Goal: Transaction & Acquisition: Purchase product/service

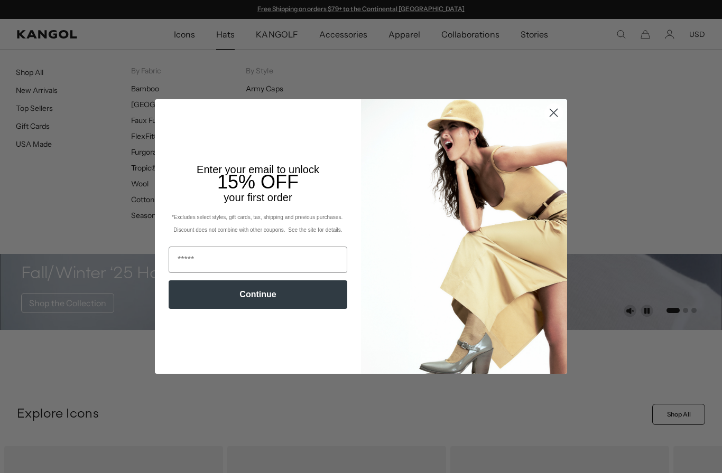
click at [558, 107] on circle "Close dialog" at bounding box center [553, 112] width 17 height 17
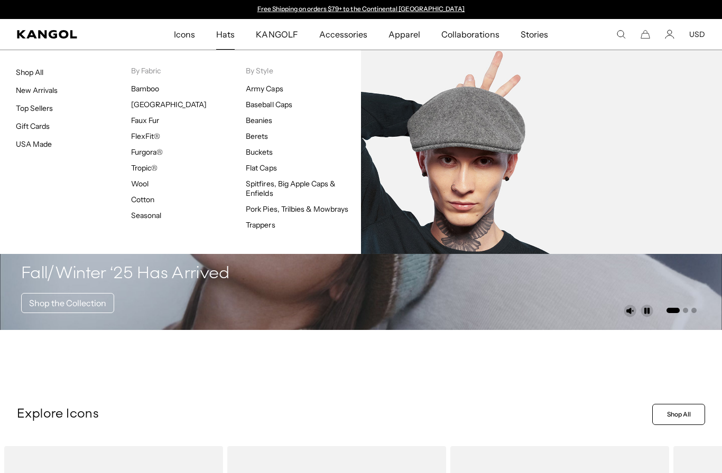
click at [131, 188] on link "Wool" at bounding box center [139, 184] width 17 height 10
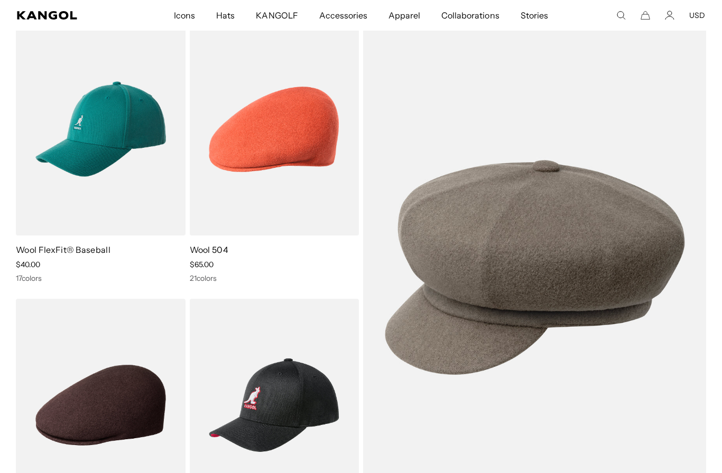
scroll to position [87, 0]
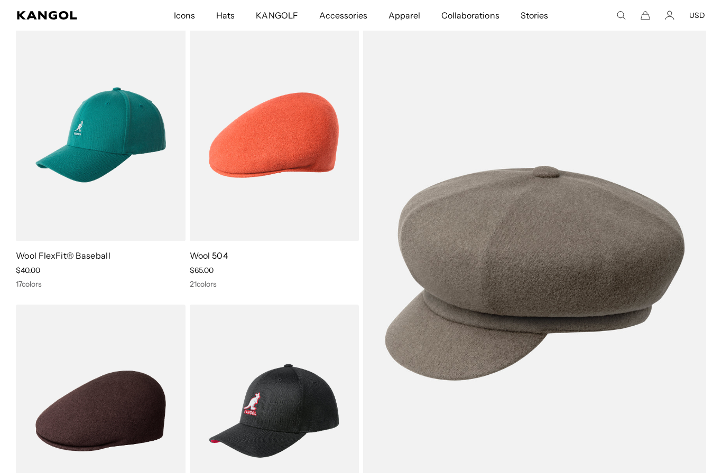
click at [0, 0] on img at bounding box center [0, 0] width 0 height 0
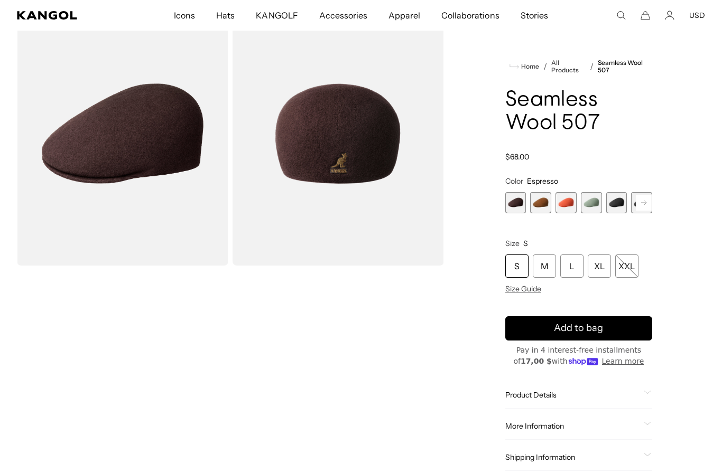
scroll to position [52, 0]
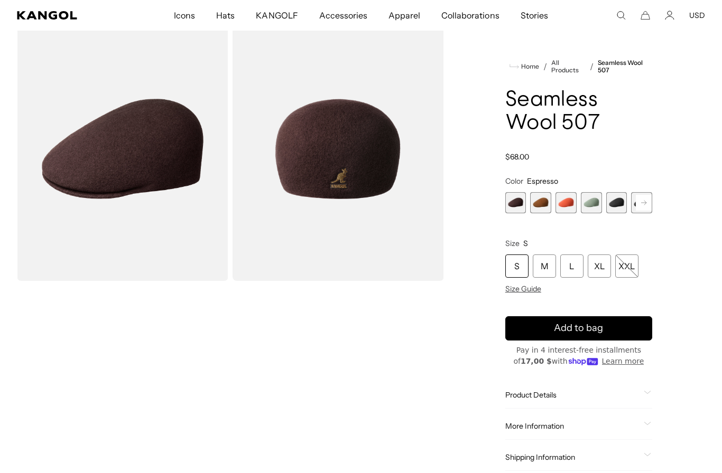
click at [621, 208] on span "5 of 9" at bounding box center [616, 202] width 21 height 21
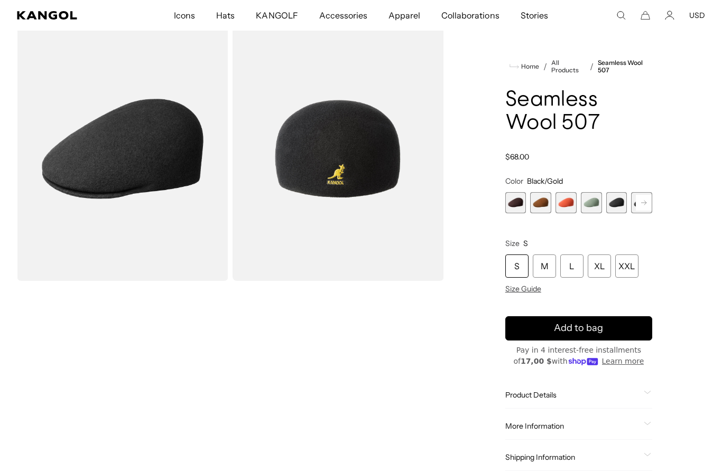
scroll to position [0, 218]
click at [650, 199] on rect at bounding box center [643, 203] width 16 height 16
click at [647, 200] on rect at bounding box center [643, 203] width 16 height 16
click at [568, 199] on span "5 of 9" at bounding box center [565, 202] width 21 height 21
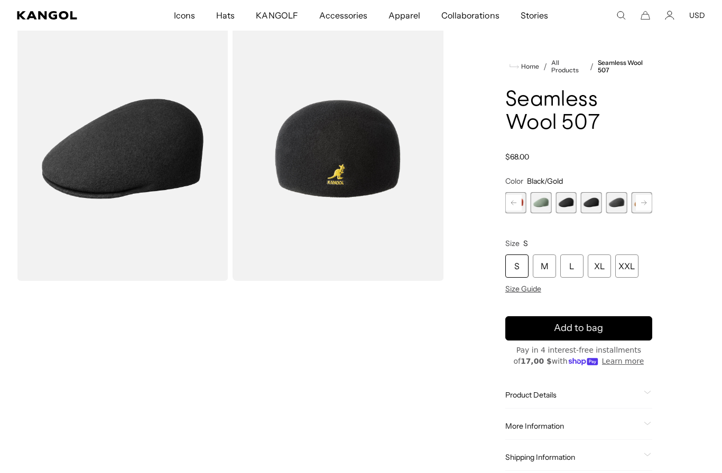
click at [590, 198] on span "6 of 9" at bounding box center [591, 202] width 21 height 21
click at [611, 198] on span "7 of 9" at bounding box center [616, 202] width 21 height 21
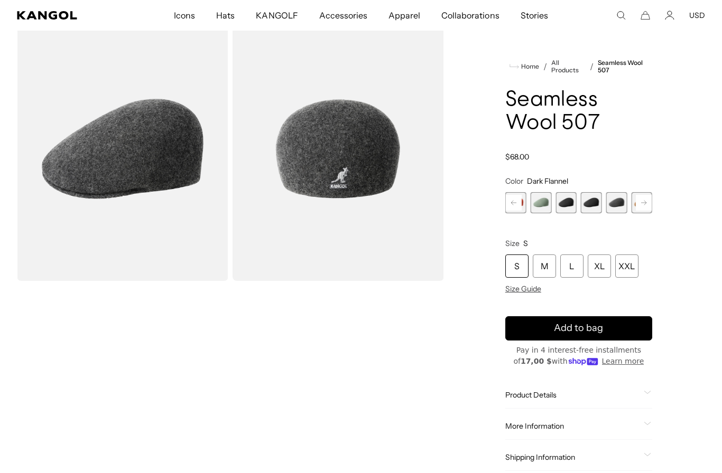
scroll to position [0, 218]
click at [649, 197] on rect at bounding box center [643, 203] width 16 height 16
click at [650, 203] on span "9 of 9" at bounding box center [641, 202] width 21 height 21
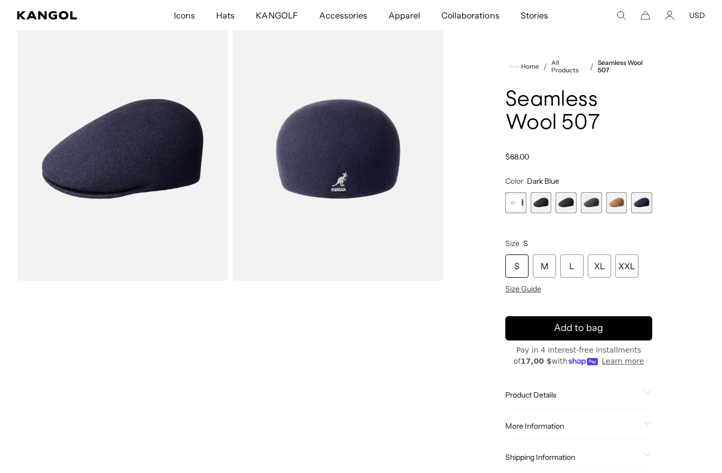
click at [545, 203] on span "5 of 9" at bounding box center [540, 202] width 21 height 21
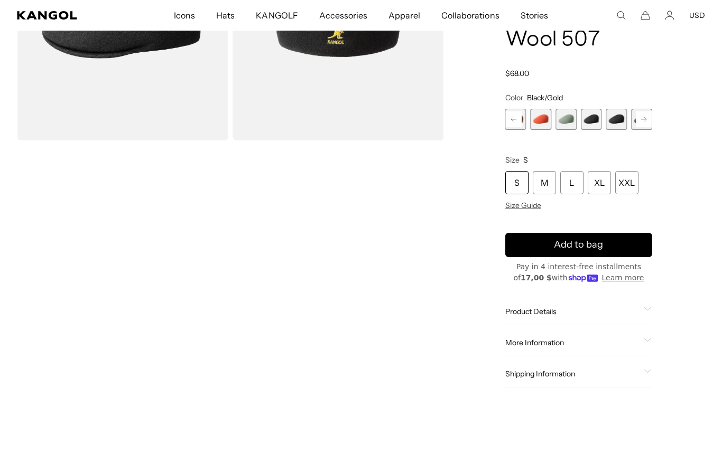
scroll to position [0, 218]
click at [597, 183] on div "XL" at bounding box center [598, 182] width 23 height 23
click at [526, 213] on product-info "Home / All Products / Seamless Wool 507 Seamless Wool 507 Regular price $68.00 …" at bounding box center [578, 182] width 147 height 412
click at [520, 209] on span "Size Guide" at bounding box center [523, 206] width 36 height 10
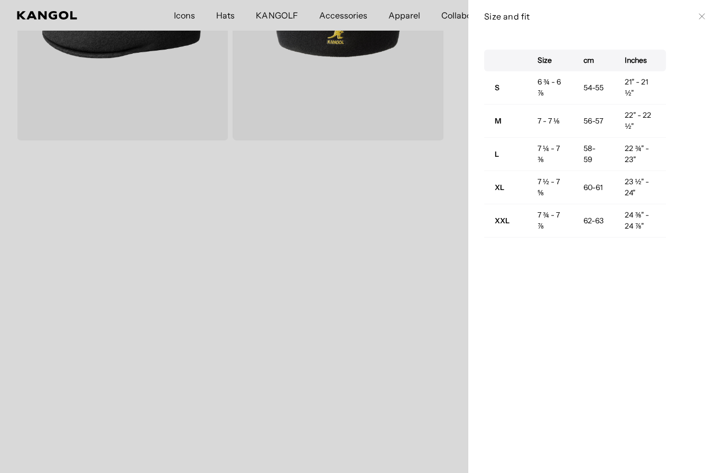
scroll to position [0, 218]
click at [712, 11] on div "Size and fit Close" at bounding box center [595, 16] width 254 height 33
click at [703, 16] on icon at bounding box center [701, 16] width 6 height 6
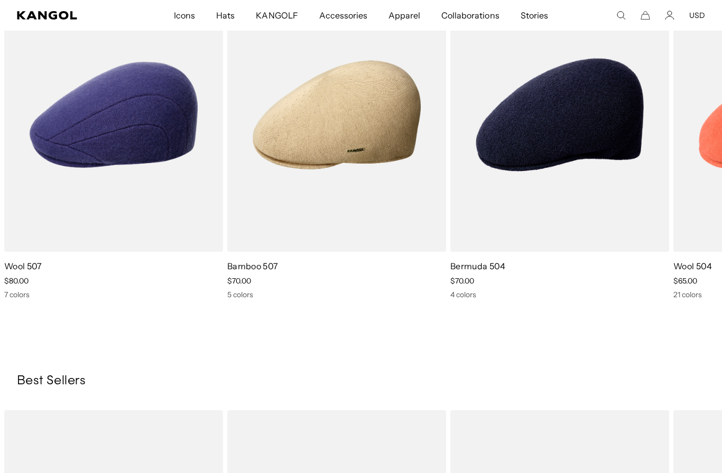
click at [0, 0] on img "3 of 5" at bounding box center [0, 0] width 0 height 0
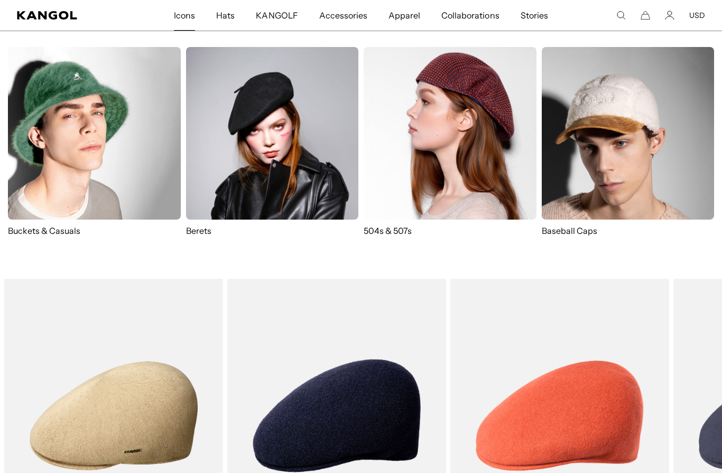
scroll to position [0, 0]
click at [482, 163] on img at bounding box center [449, 133] width 173 height 173
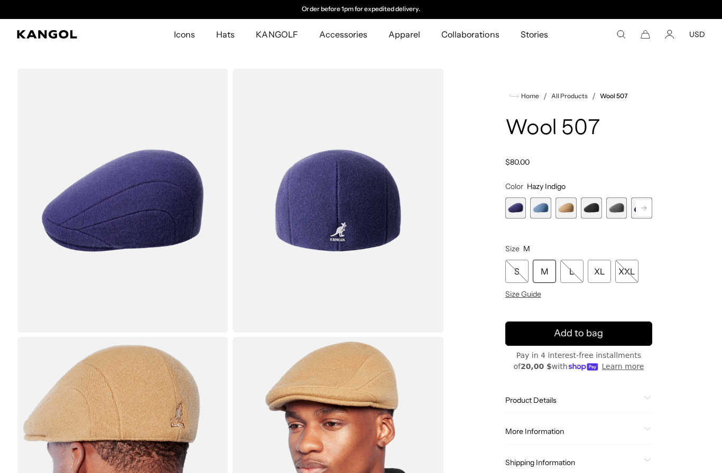
click at [514, 214] on span "1 of 7" at bounding box center [515, 208] width 21 height 21
click at [585, 201] on span "4 of 7" at bounding box center [591, 208] width 21 height 21
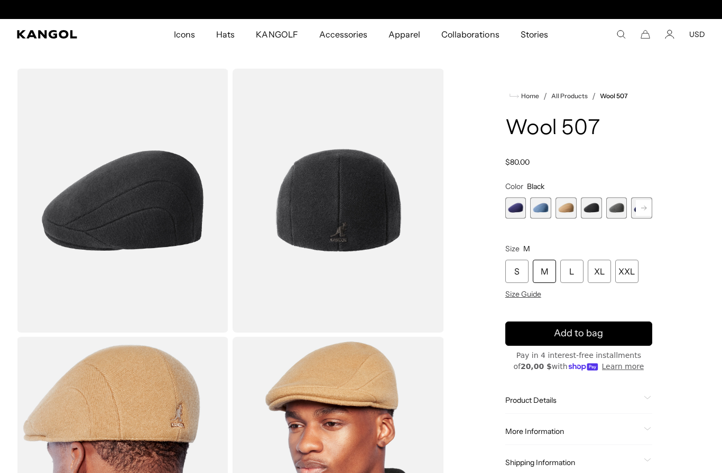
scroll to position [0, 218]
click at [610, 205] on span "5 of 7" at bounding box center [616, 208] width 21 height 21
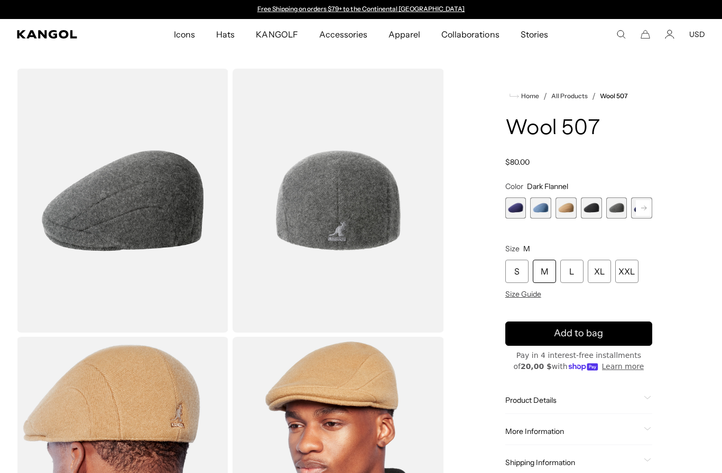
click at [650, 214] on rect at bounding box center [643, 208] width 16 height 16
click at [645, 217] on span "7 of 7" at bounding box center [641, 208] width 21 height 21
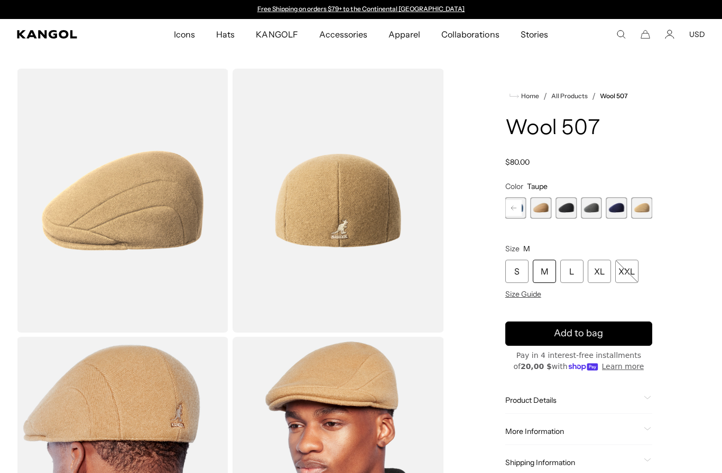
click at [613, 209] on span "6 of 7" at bounding box center [616, 208] width 21 height 21
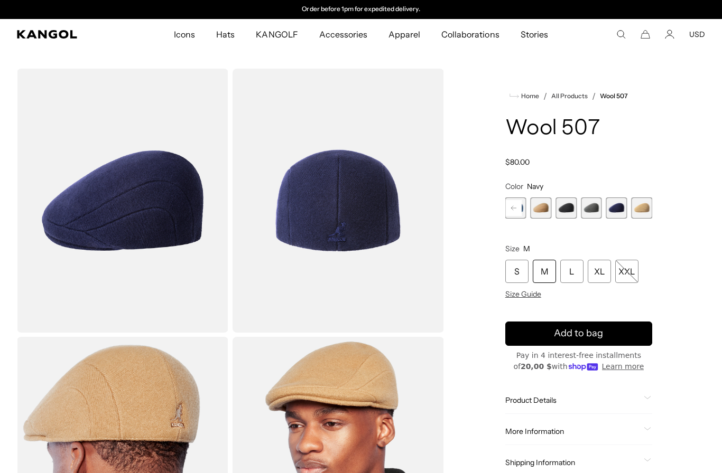
click at [594, 205] on span "5 of 7" at bounding box center [591, 208] width 21 height 21
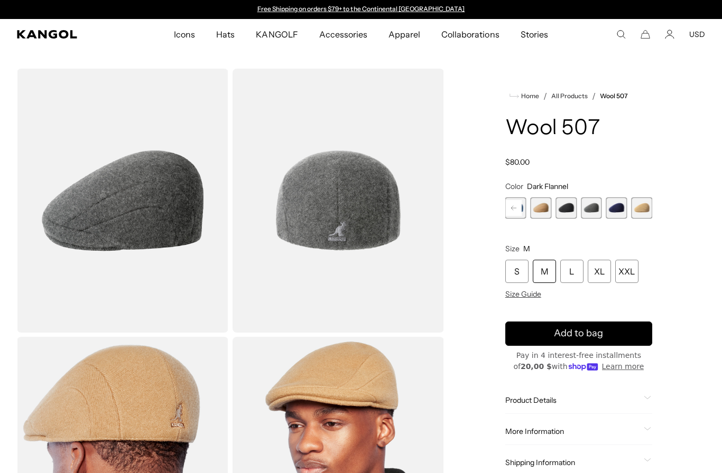
click at [564, 213] on span "4 of 7" at bounding box center [565, 208] width 21 height 21
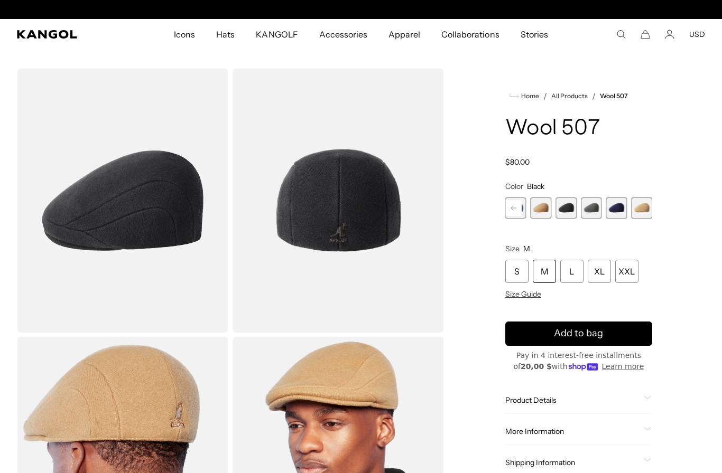
scroll to position [0, 218]
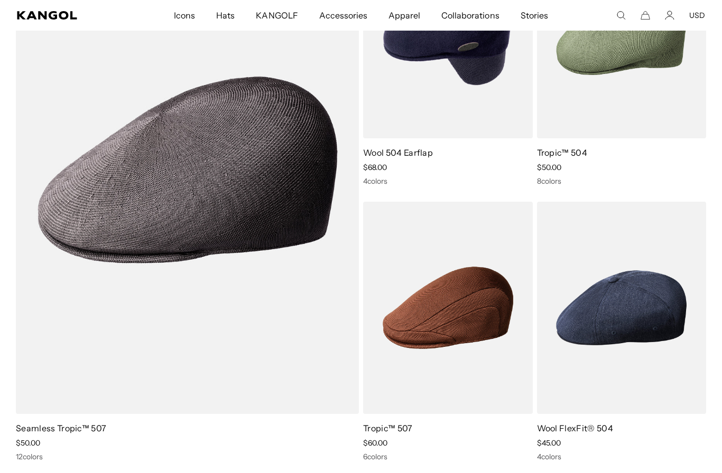
scroll to position [759, 0]
click at [0, 0] on img at bounding box center [0, 0] width 0 height 0
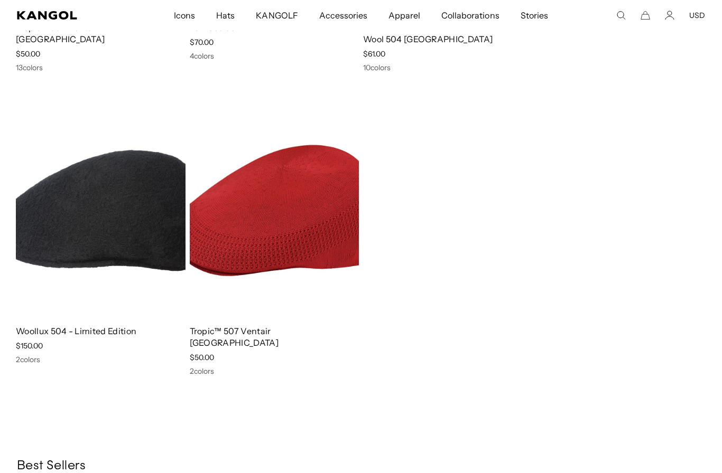
scroll to position [1734, 0]
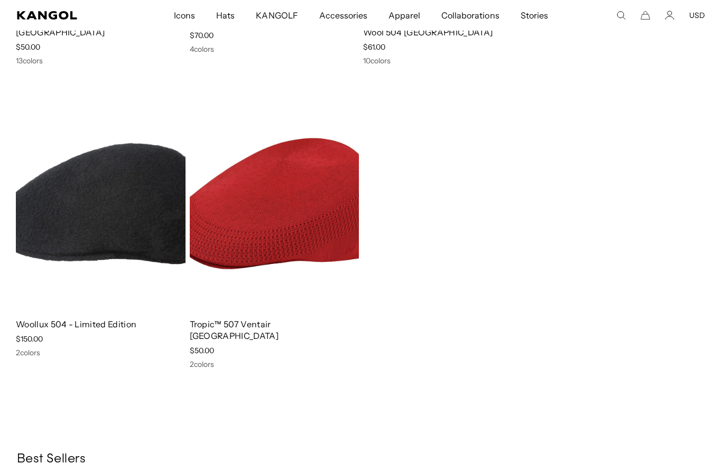
click at [0, 0] on img at bounding box center [0, 0] width 0 height 0
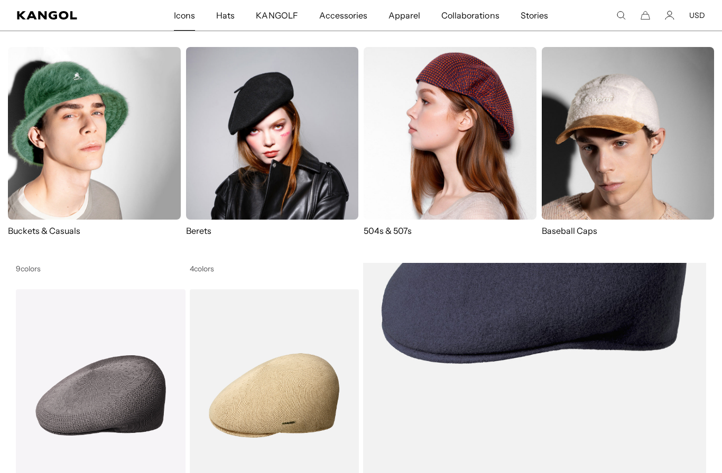
scroll to position [0, 218]
click at [393, 157] on img at bounding box center [449, 133] width 173 height 173
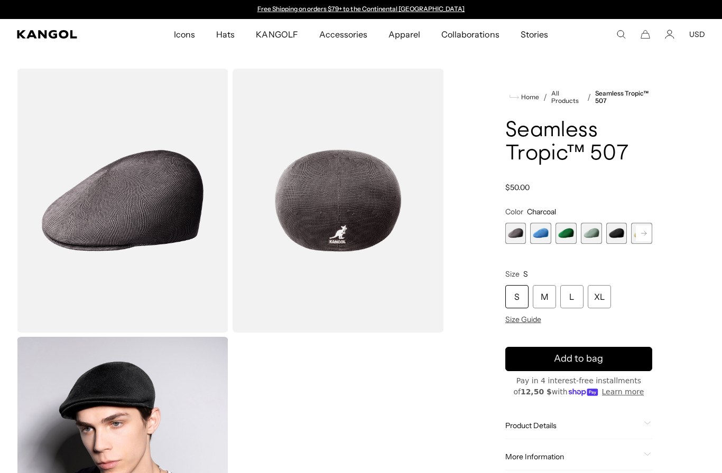
click at [645, 236] on rect at bounding box center [643, 234] width 16 height 16
click at [649, 237] on rect at bounding box center [643, 234] width 16 height 16
click at [650, 237] on rect at bounding box center [643, 234] width 16 height 16
click at [650, 236] on rect at bounding box center [643, 234] width 16 height 16
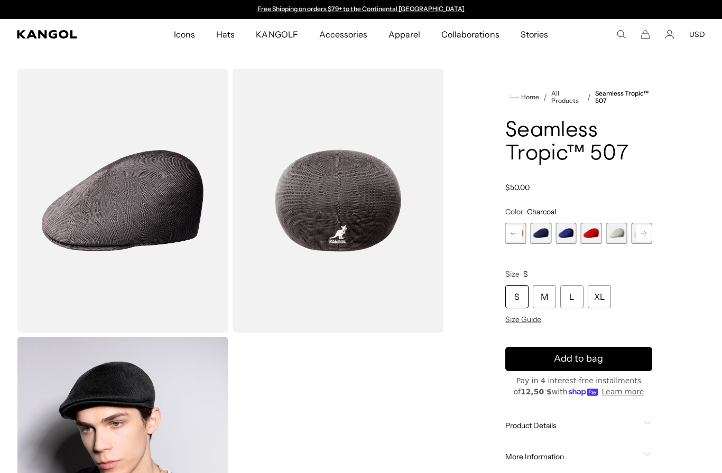
click at [651, 235] on button "Next" at bounding box center [643, 233] width 17 height 17
click at [651, 235] on rect at bounding box center [643, 234] width 16 height 16
click at [650, 231] on rect at bounding box center [643, 234] width 16 height 16
click at [651, 232] on span "12 of 12" at bounding box center [641, 233] width 21 height 21
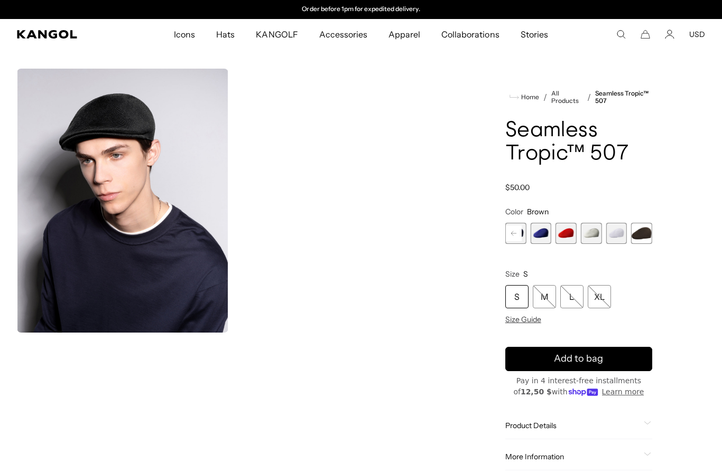
click at [545, 234] on span "8 of 12" at bounding box center [540, 233] width 21 height 21
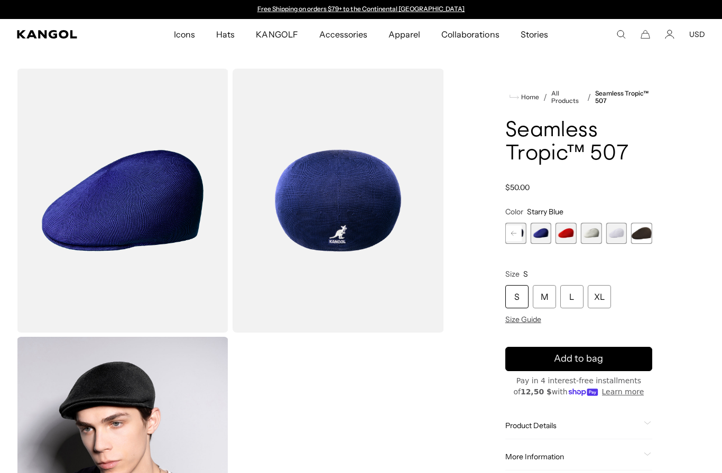
click at [563, 230] on span "9 of 12" at bounding box center [565, 233] width 21 height 21
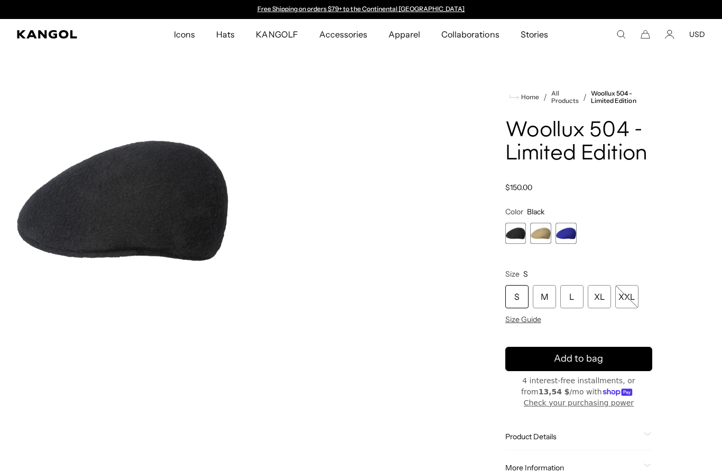
click at [517, 235] on span "1 of 3" at bounding box center [515, 233] width 21 height 21
click at [522, 240] on span "1 of 3" at bounding box center [515, 233] width 21 height 21
click at [603, 298] on div "XL" at bounding box center [598, 296] width 23 height 23
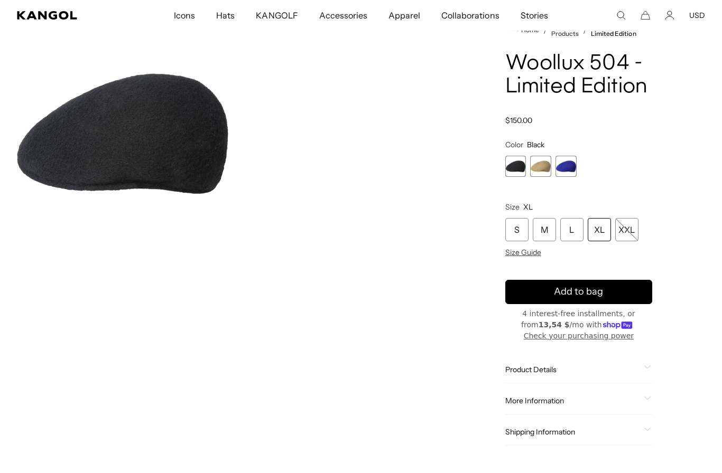
scroll to position [58, 0]
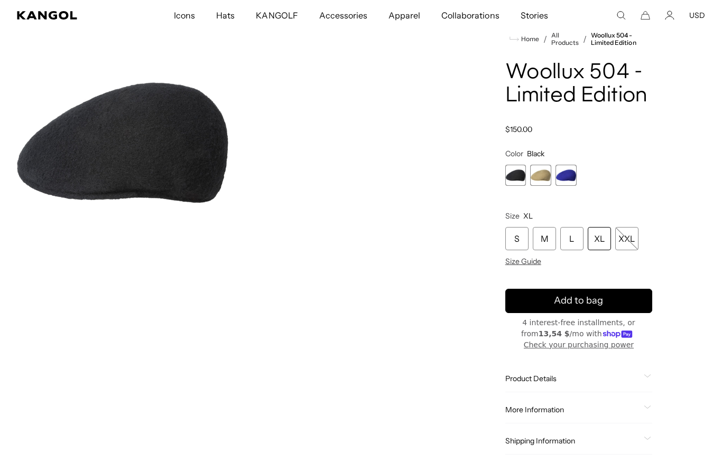
click at [532, 182] on span "2 of 3" at bounding box center [540, 175] width 21 height 21
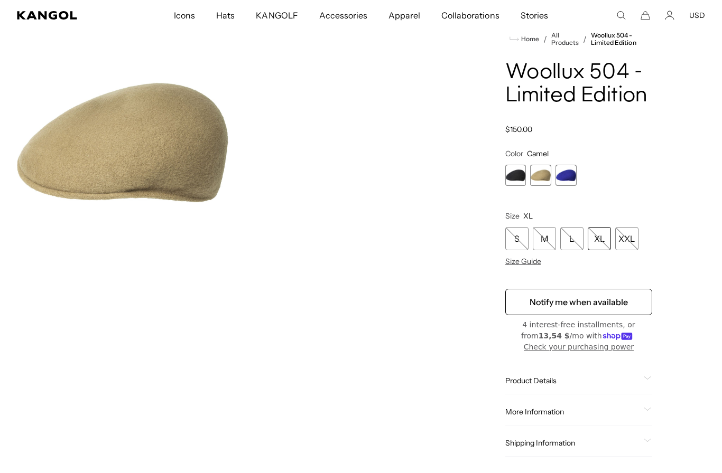
scroll to position [0, 218]
click at [562, 181] on span "3 of 3" at bounding box center [565, 175] width 21 height 21
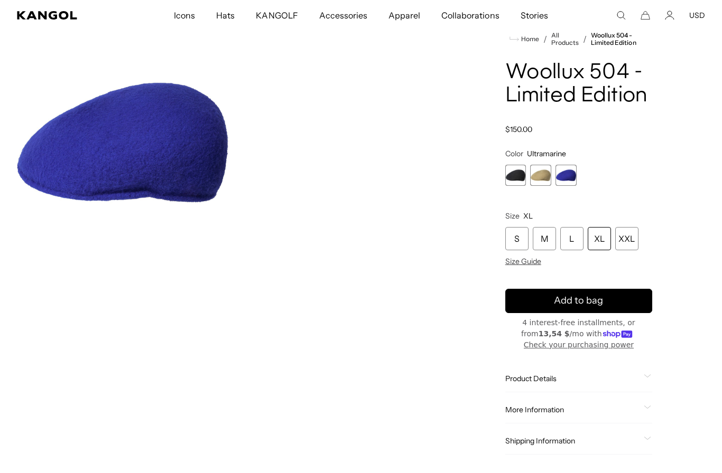
click at [507, 180] on span "1 of 3" at bounding box center [515, 175] width 21 height 21
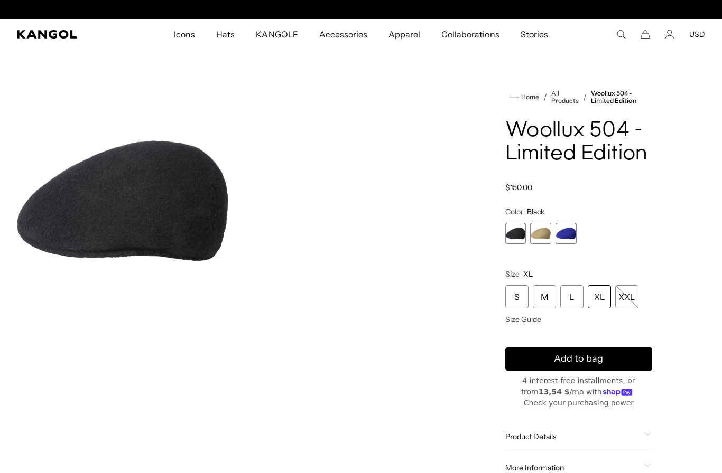
scroll to position [0, 218]
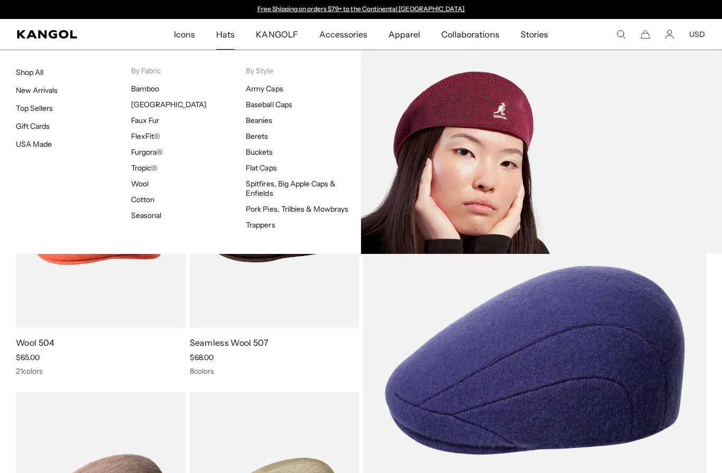
click at [152, 169] on link "Tropic®" at bounding box center [144, 168] width 26 height 10
click at [149, 169] on link "Tropic®" at bounding box center [144, 168] width 26 height 10
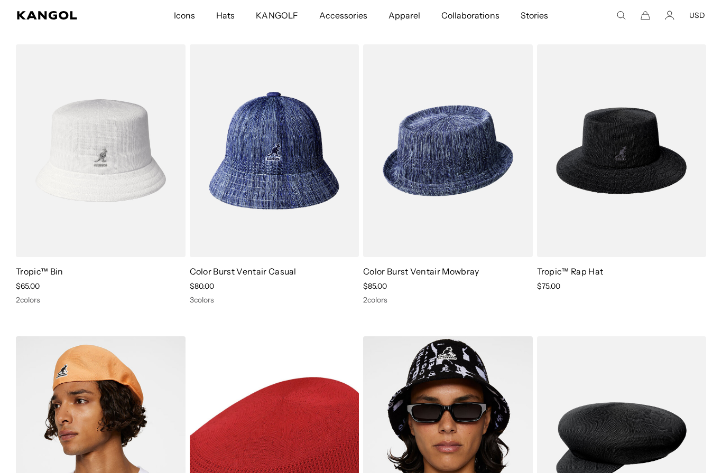
scroll to position [0, 218]
click at [0, 0] on img at bounding box center [0, 0] width 0 height 0
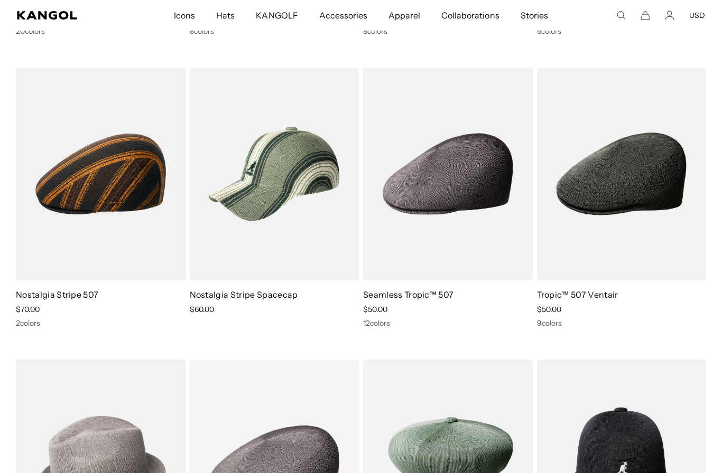
click at [0, 0] on img at bounding box center [0, 0] width 0 height 0
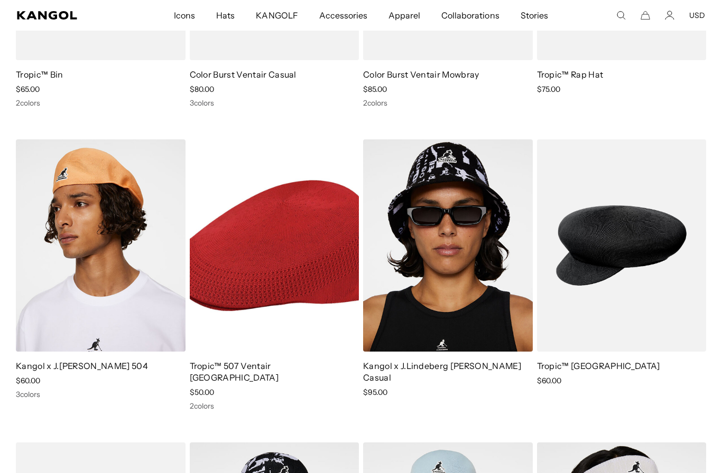
scroll to position [1457, 0]
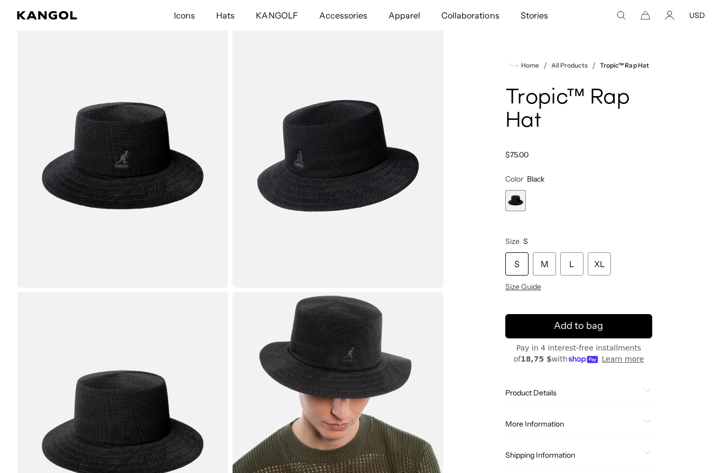
scroll to position [43, 0]
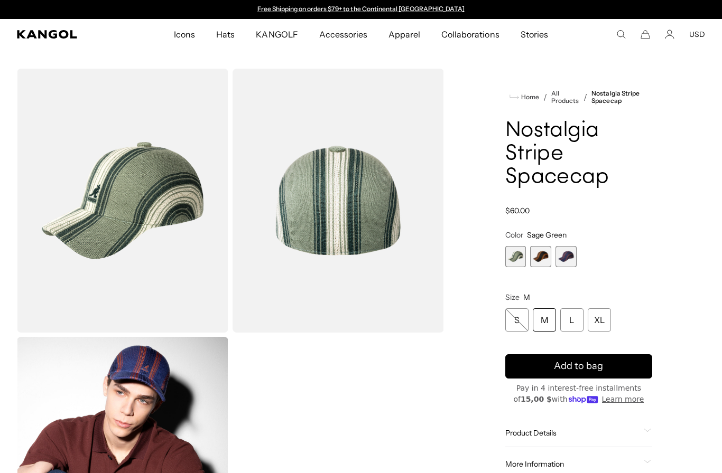
click at [521, 257] on span "1 of 3" at bounding box center [515, 256] width 21 height 21
click at [538, 255] on span "2 of 3" at bounding box center [540, 256] width 21 height 21
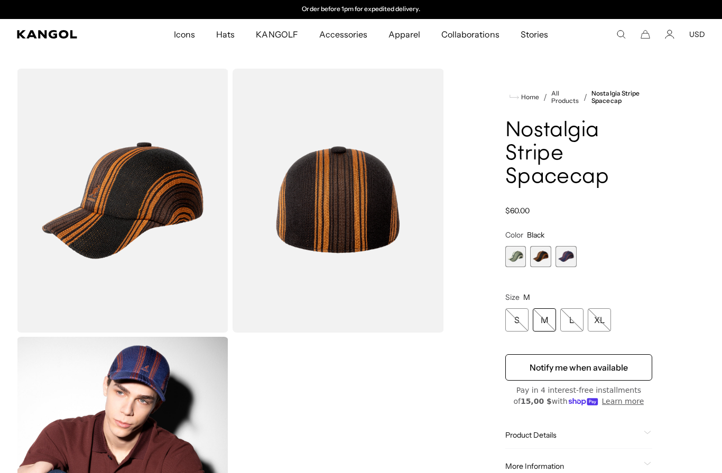
click at [570, 260] on span "3 of 3" at bounding box center [565, 256] width 21 height 21
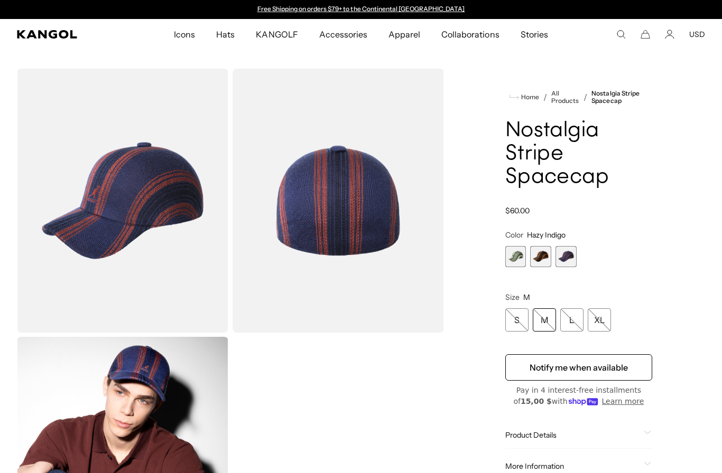
click at [524, 267] on span "1 of 3" at bounding box center [515, 256] width 21 height 21
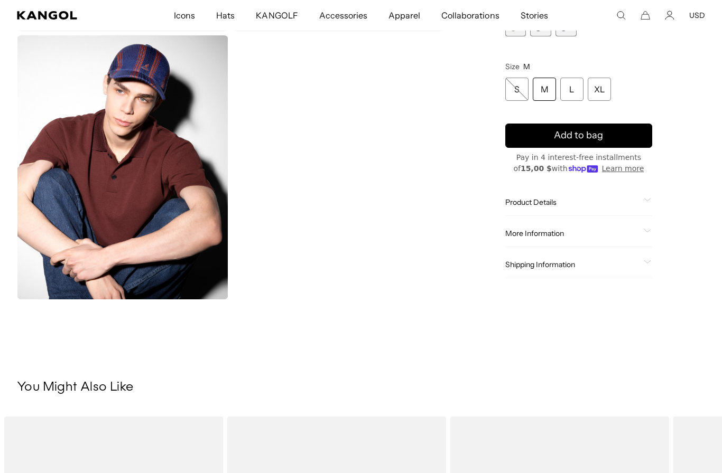
scroll to position [305, 0]
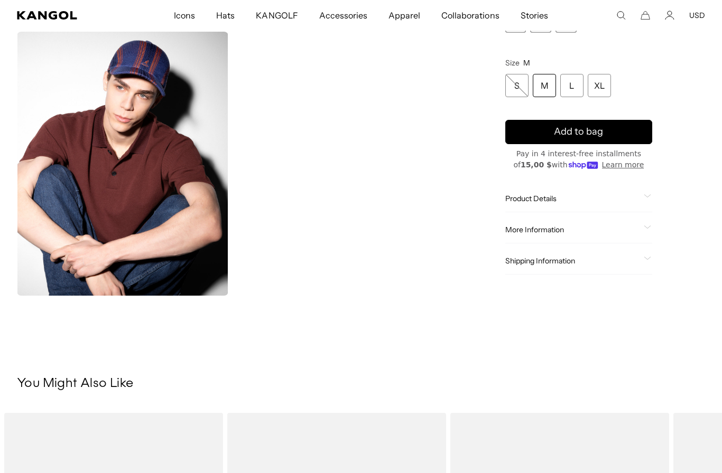
click at [612, 85] on div "S M L XL" at bounding box center [578, 85] width 147 height 23
click at [598, 86] on div "XL" at bounding box center [598, 85] width 23 height 23
click at [594, 93] on div "XL" at bounding box center [598, 85] width 23 height 23
click at [568, 85] on div "L" at bounding box center [571, 85] width 23 height 23
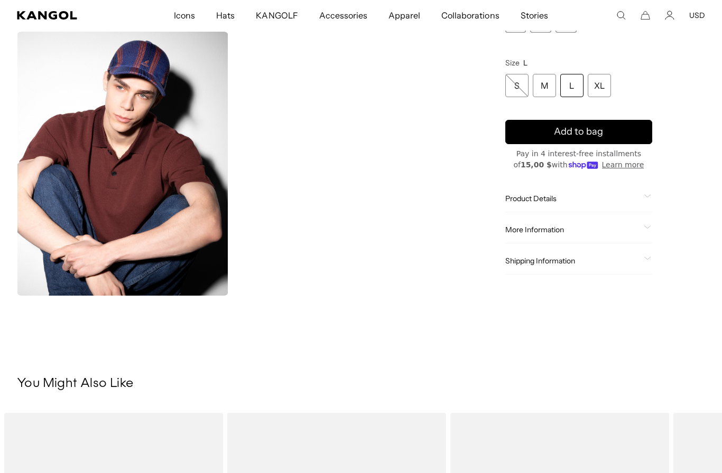
scroll to position [0, 218]
click at [605, 78] on div "XL" at bounding box center [598, 85] width 23 height 23
click at [687, 167] on div "Home / All Products / Nostalgia Stripe Spacecap Nostalgia Stripe Spacecap Regul…" at bounding box center [578, 29] width 252 height 532
click at [637, 203] on span "Product Details" at bounding box center [572, 199] width 134 height 10
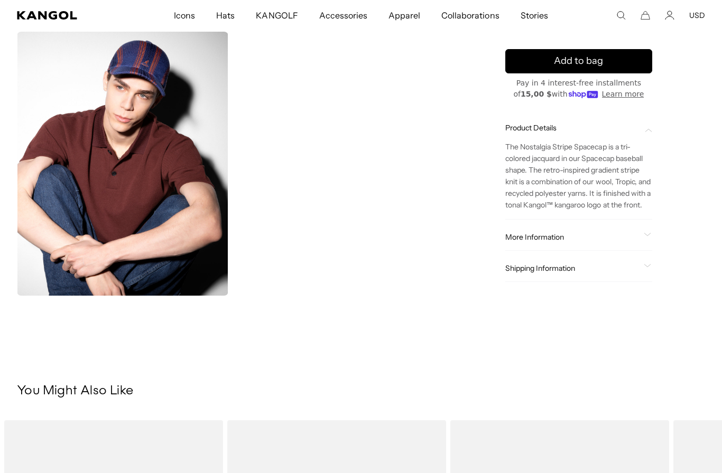
click at [642, 242] on div "More Information" at bounding box center [578, 237] width 147 height 10
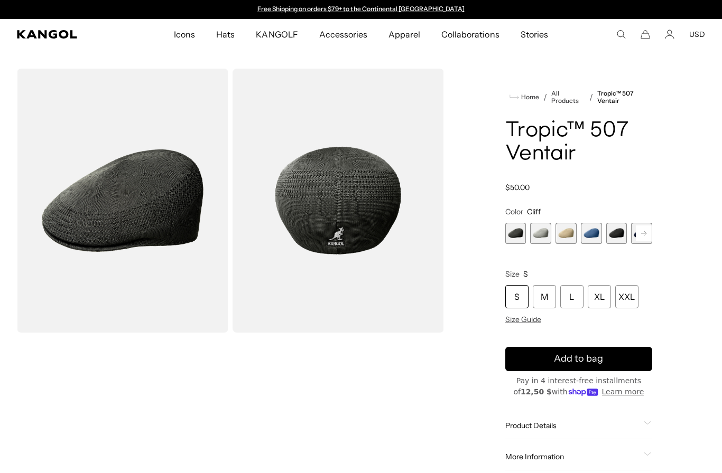
click at [647, 236] on rect at bounding box center [643, 234] width 16 height 16
click at [649, 239] on rect at bounding box center [643, 234] width 16 height 16
click at [650, 244] on span "8 of 9" at bounding box center [641, 233] width 21 height 21
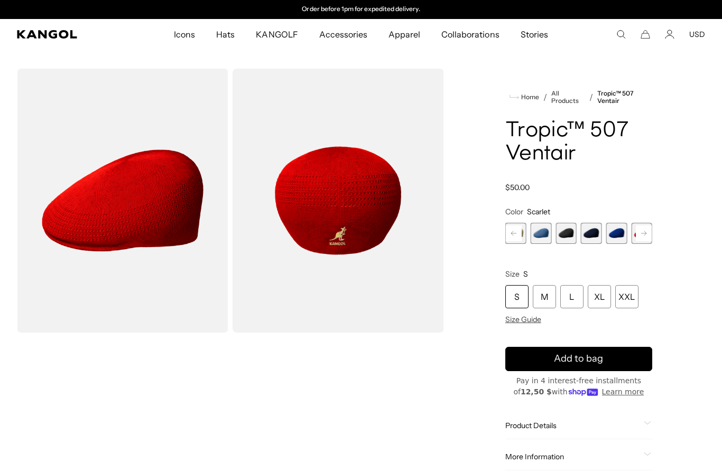
click at [584, 235] on span "6 of 9" at bounding box center [591, 233] width 21 height 21
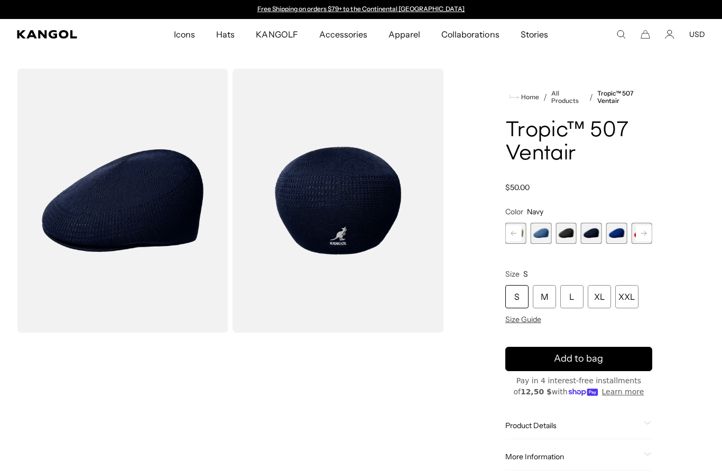
click at [606, 241] on span "7 of 9" at bounding box center [616, 233] width 21 height 21
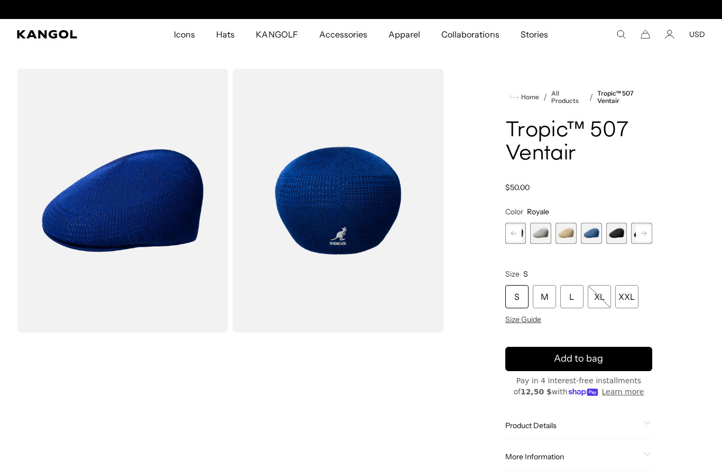
scroll to position [0, 218]
click at [570, 238] on span "3 of 9" at bounding box center [565, 233] width 21 height 21
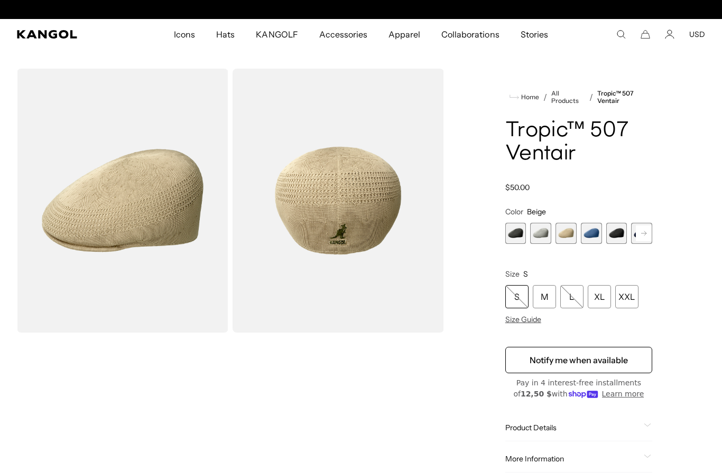
scroll to position [0, 218]
click at [521, 231] on span "1 of 9" at bounding box center [515, 233] width 21 height 21
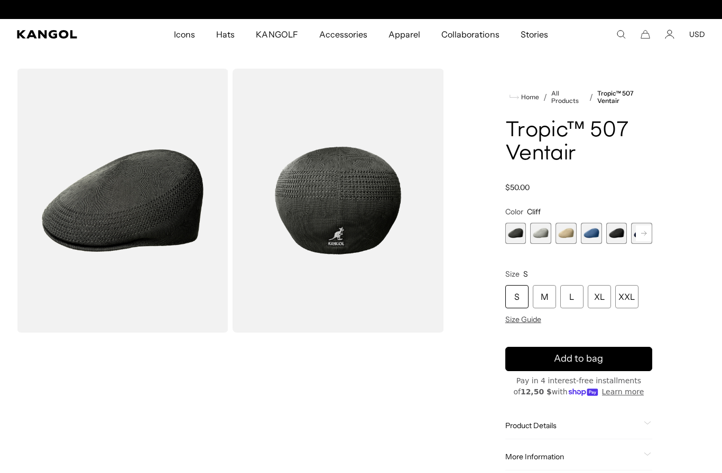
click at [539, 233] on span "2 of 9" at bounding box center [540, 233] width 21 height 21
